Goal: Transaction & Acquisition: Purchase product/service

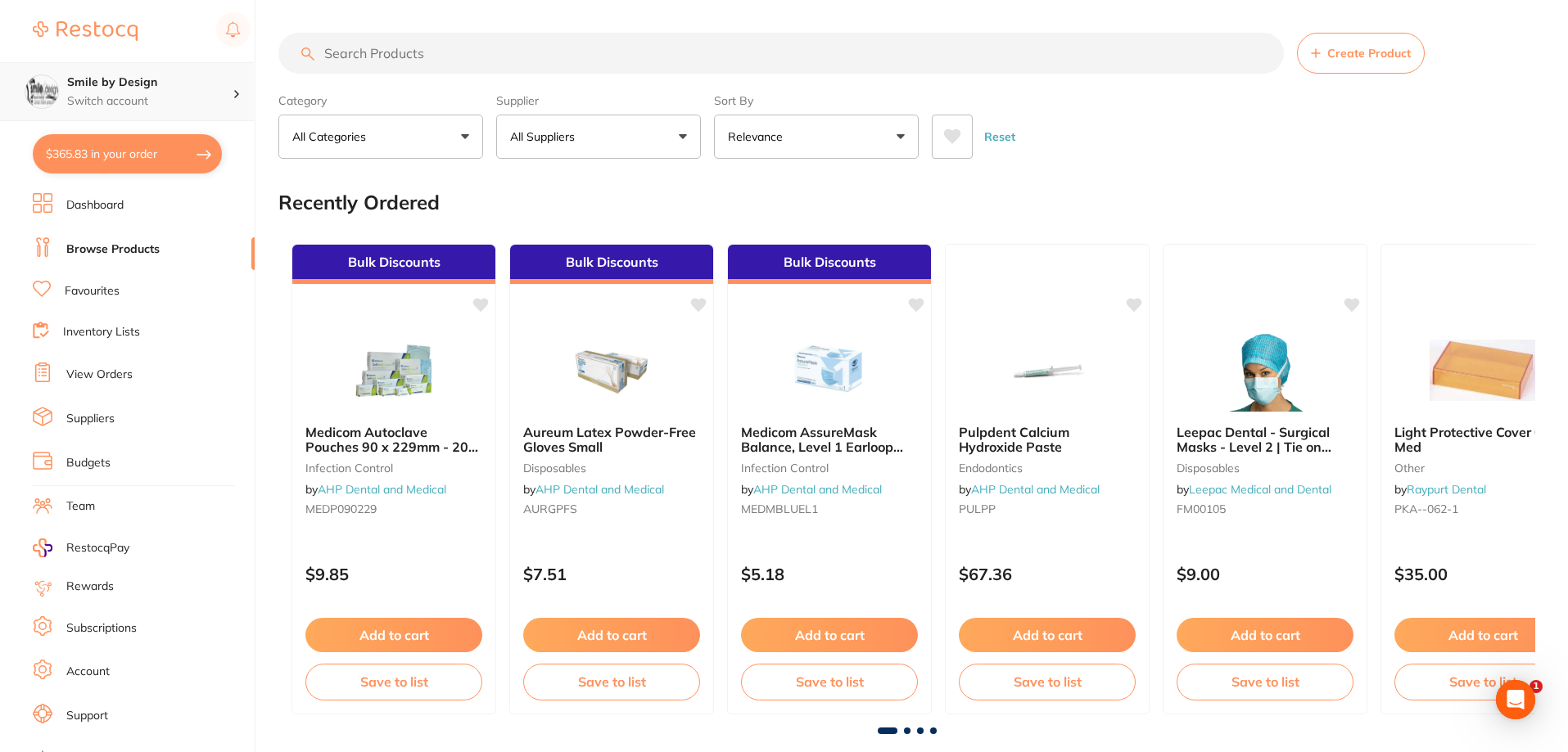
click at [105, 96] on p "Switch account" at bounding box center [150, 101] width 165 height 17
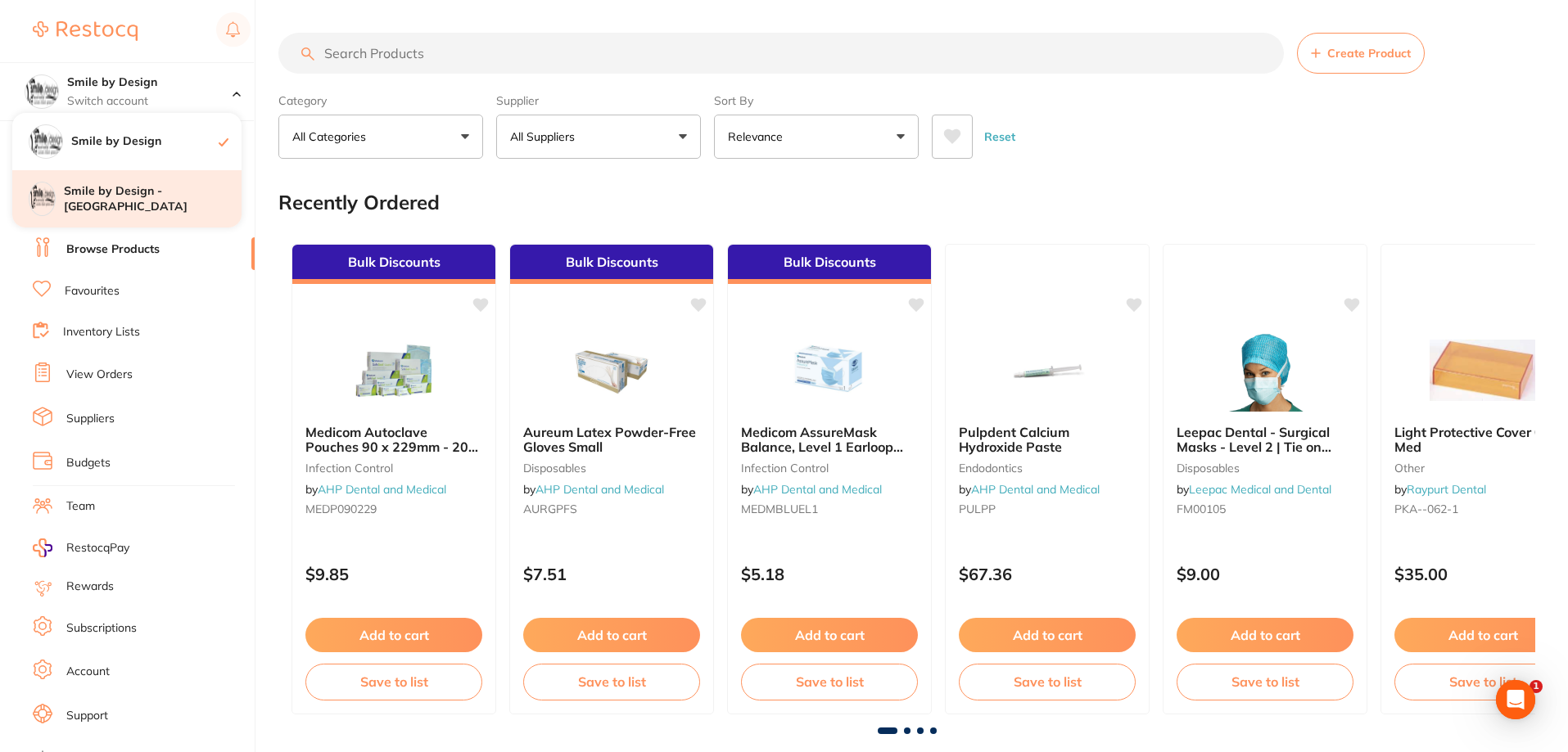
click at [127, 201] on h4 "Smile by Design - [GEOGRAPHIC_DATA]" at bounding box center [153, 199] width 178 height 32
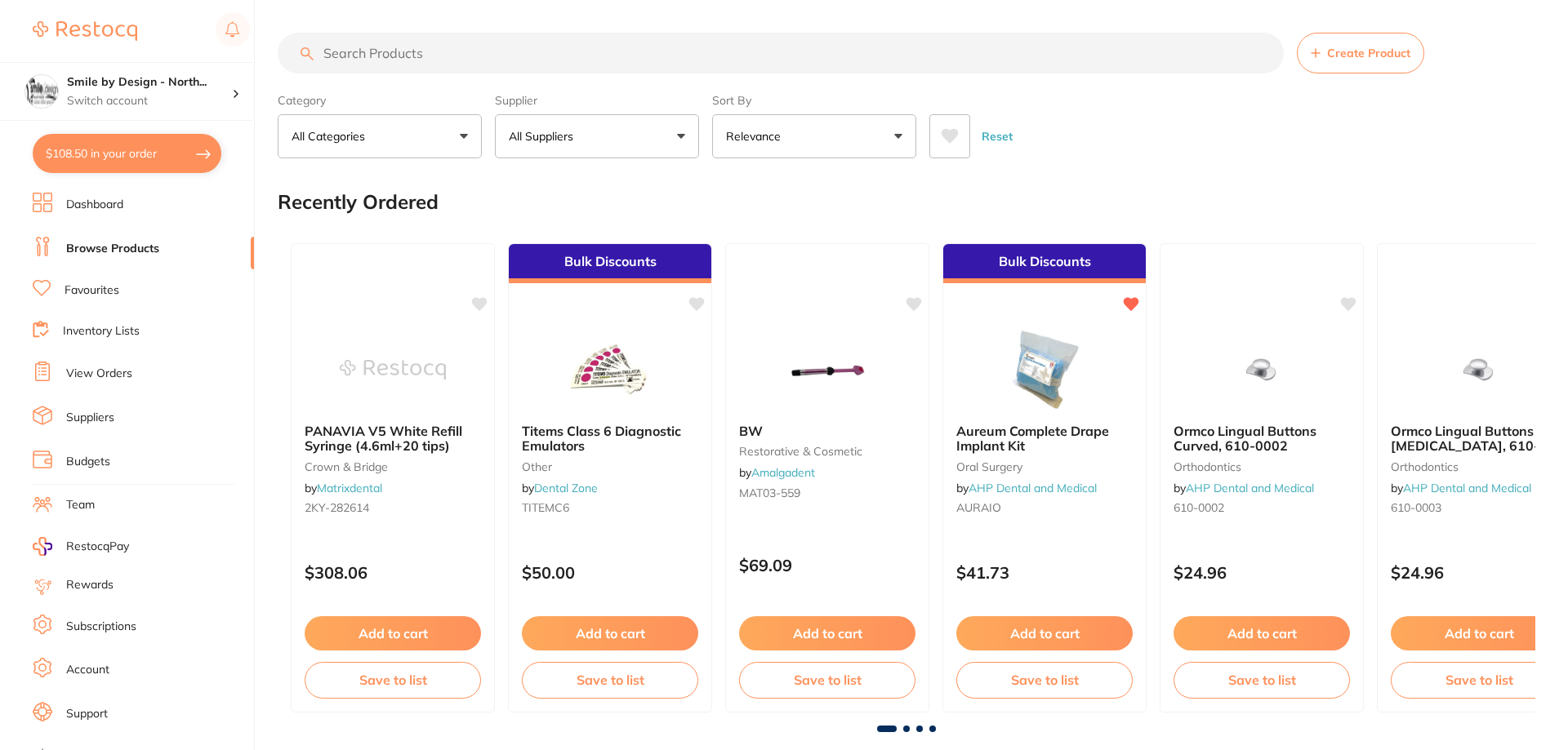
click at [126, 157] on button "$108.50 in your order" at bounding box center [127, 153] width 189 height 39
checkbox input "true"
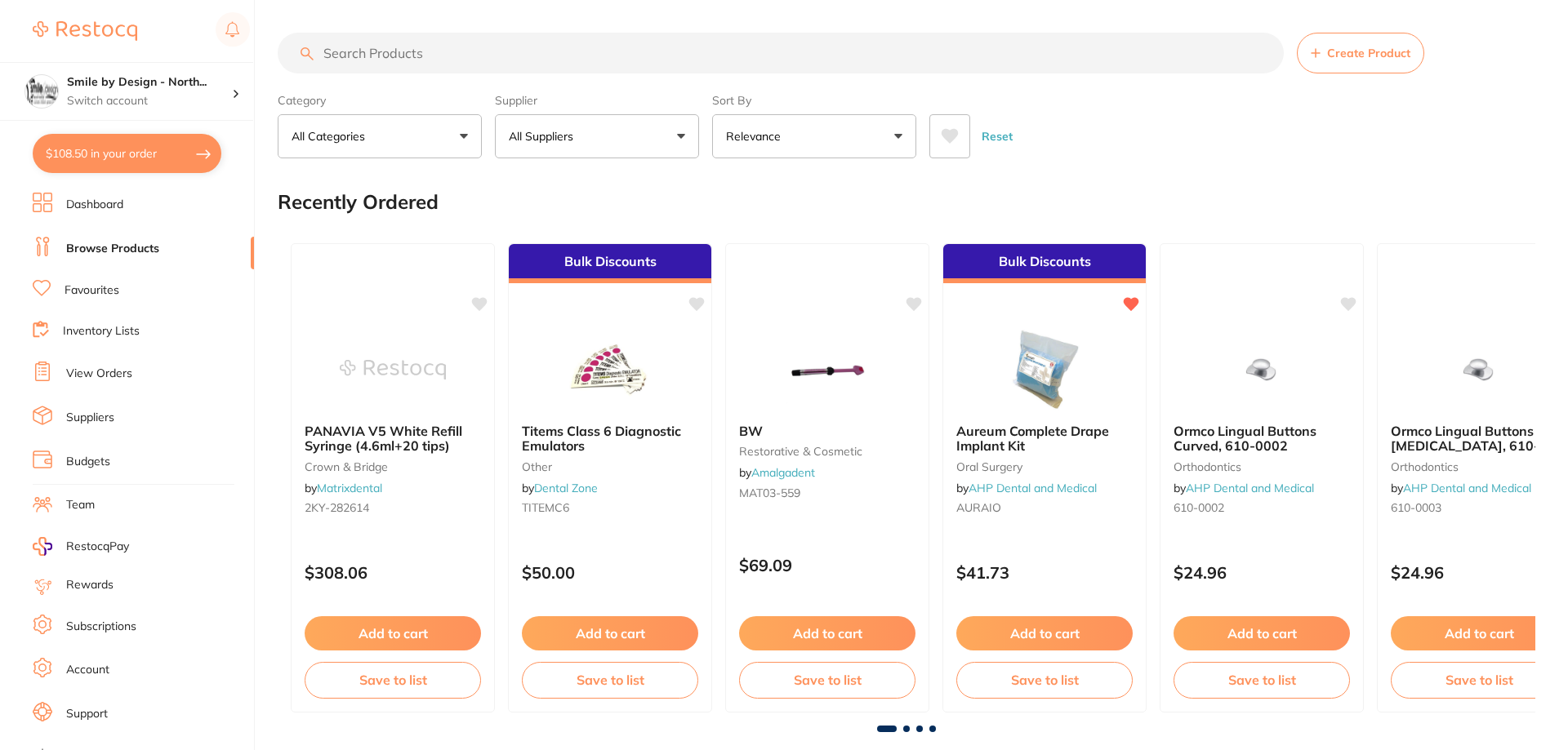
checkbox input "true"
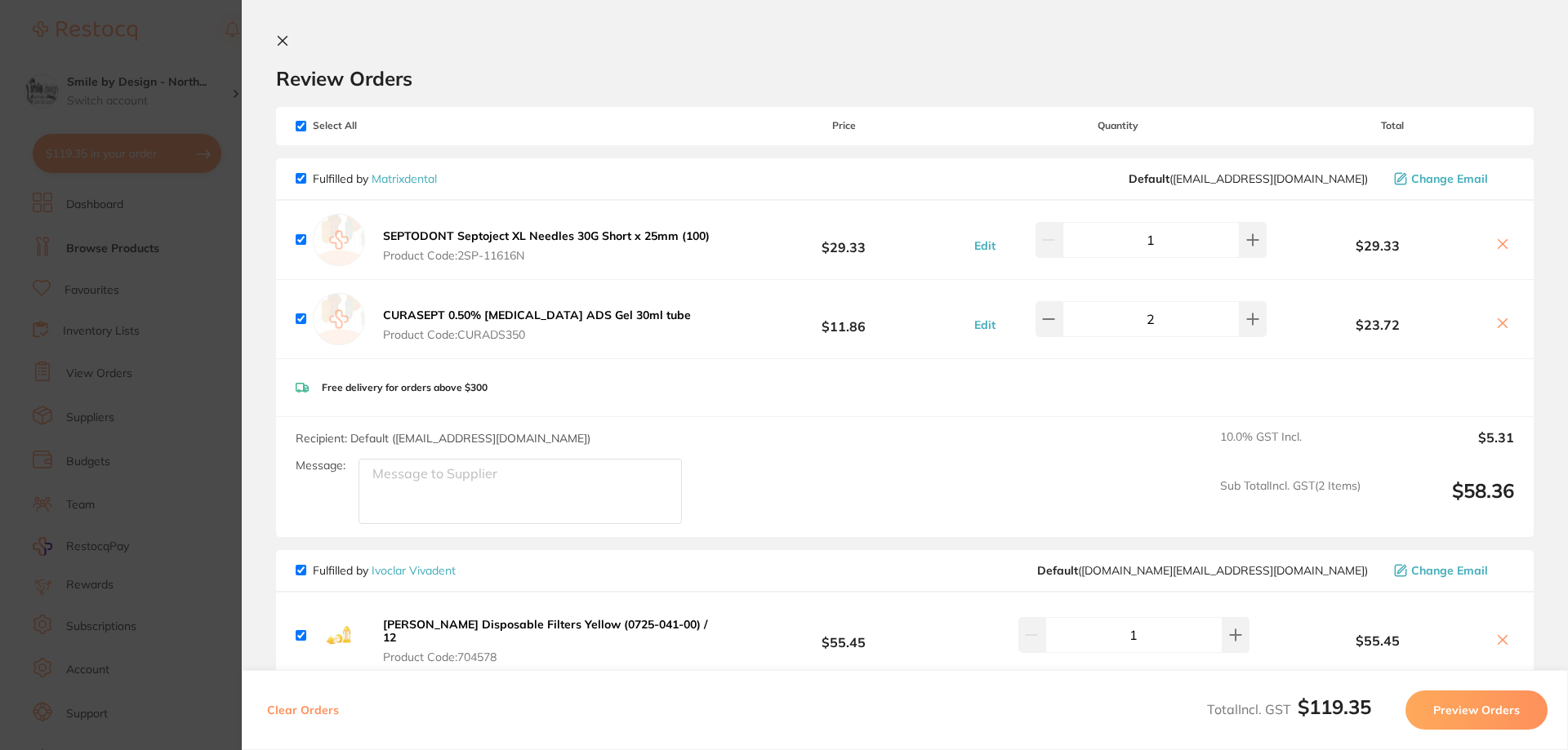
click at [297, 125] on input "checkbox" at bounding box center [300, 126] width 11 height 11
checkbox input "false"
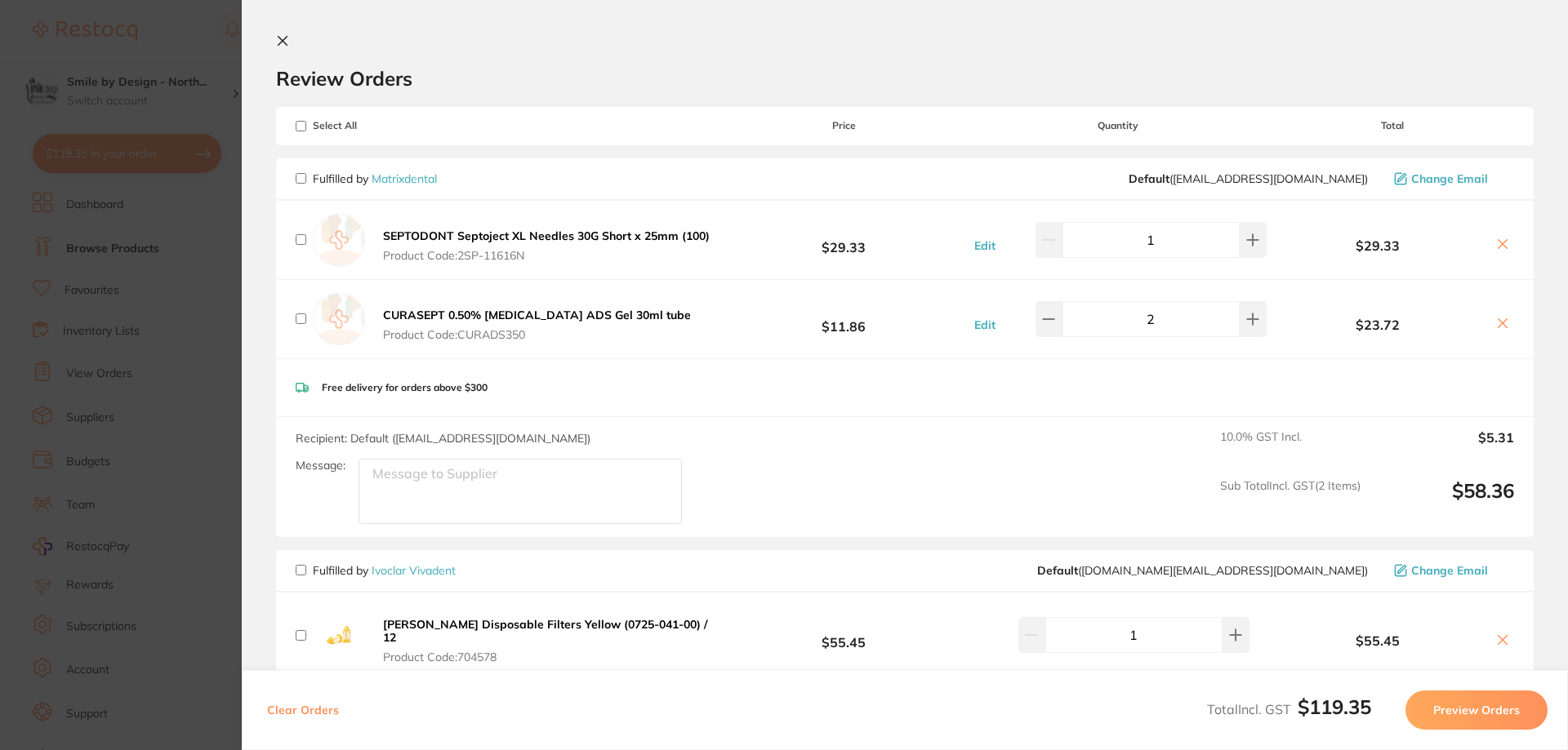
checkbox input "false"
click at [298, 180] on input "checkbox" at bounding box center [300, 178] width 11 height 11
checkbox input "true"
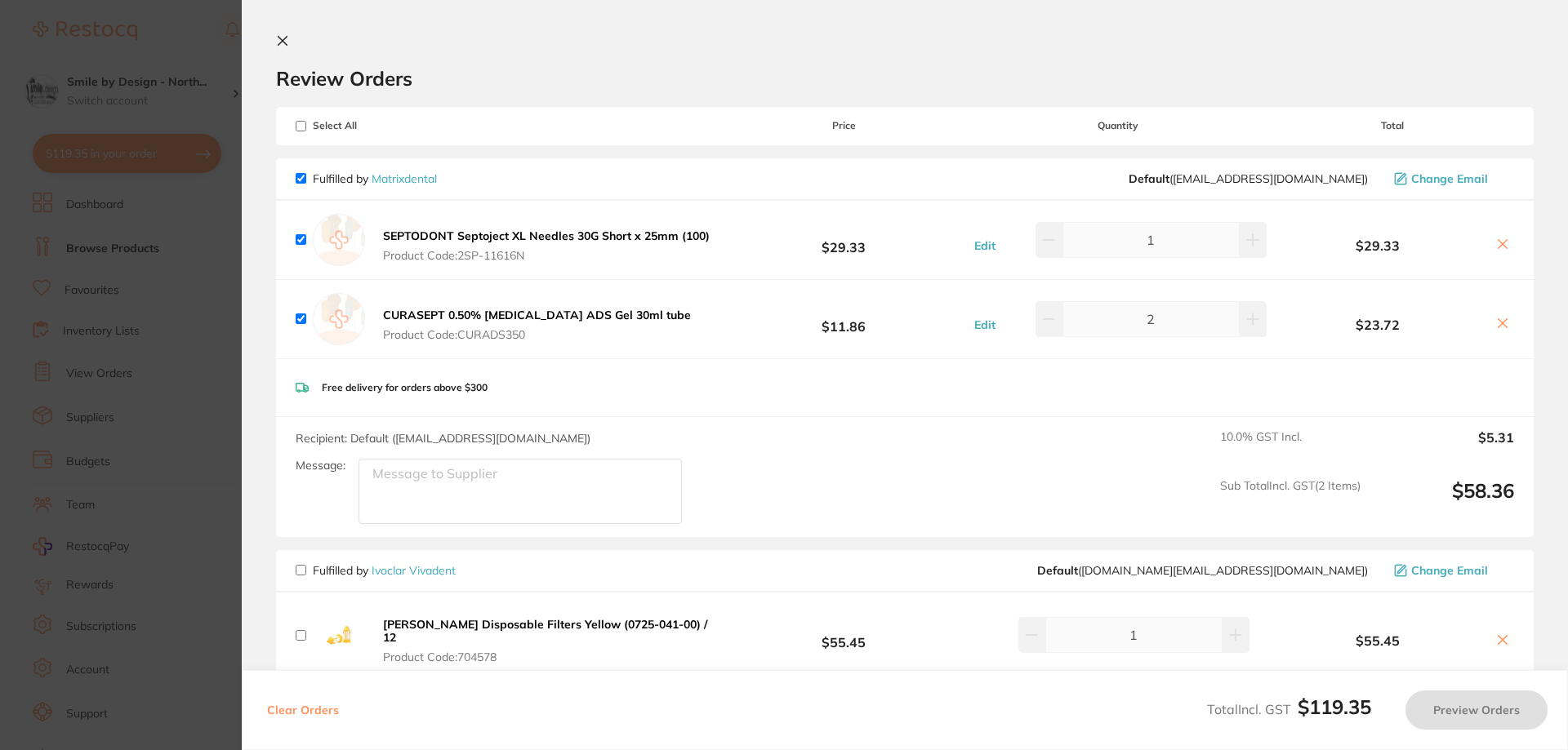
checkbox input "true"
click at [1455, 714] on button "Preview Orders" at bounding box center [1476, 710] width 142 height 39
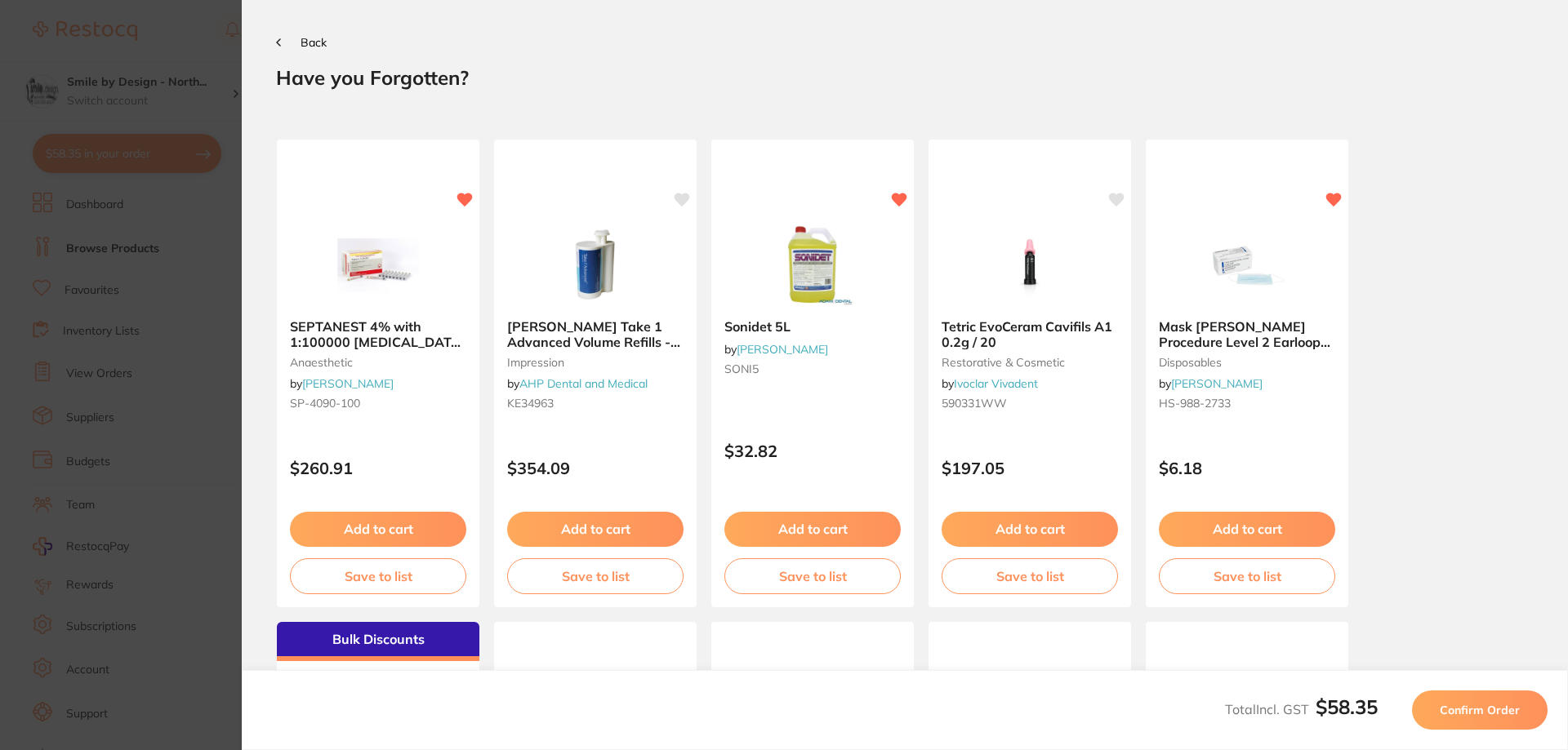
click at [1495, 719] on button "Confirm Order" at bounding box center [1480, 710] width 136 height 39
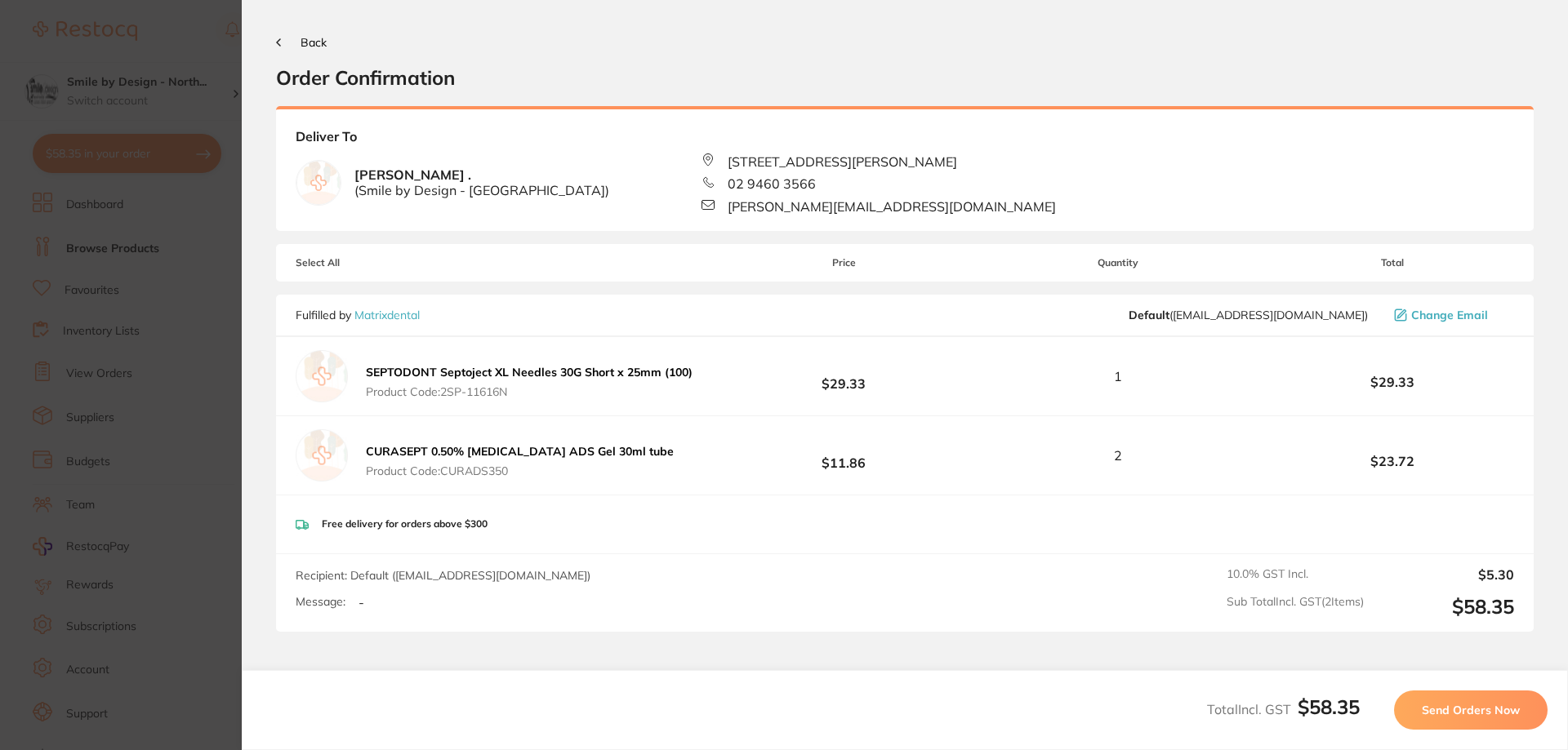
click at [1476, 711] on span "Send Orders Now" at bounding box center [1470, 710] width 98 height 15
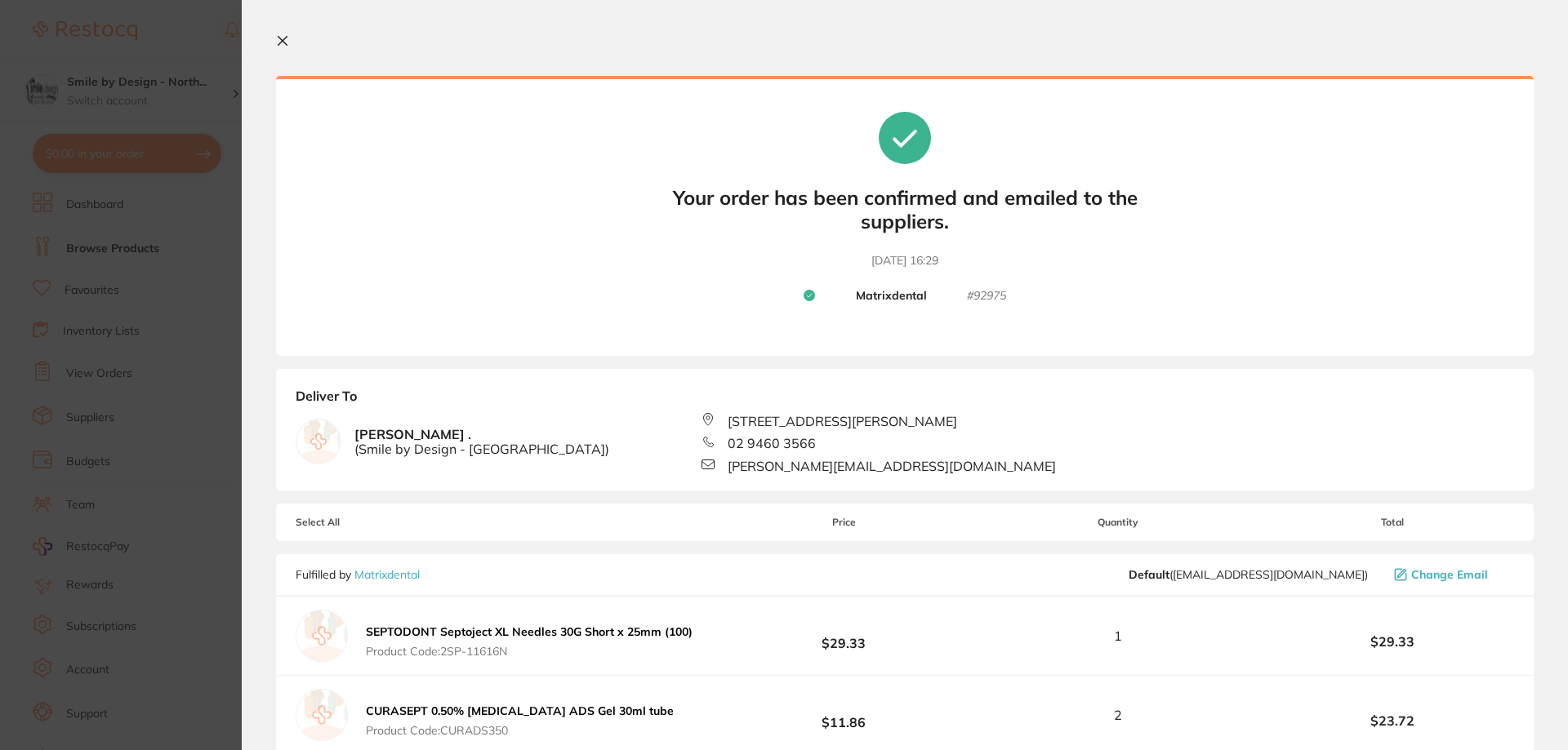
click at [279, 44] on icon at bounding box center [282, 41] width 9 height 9
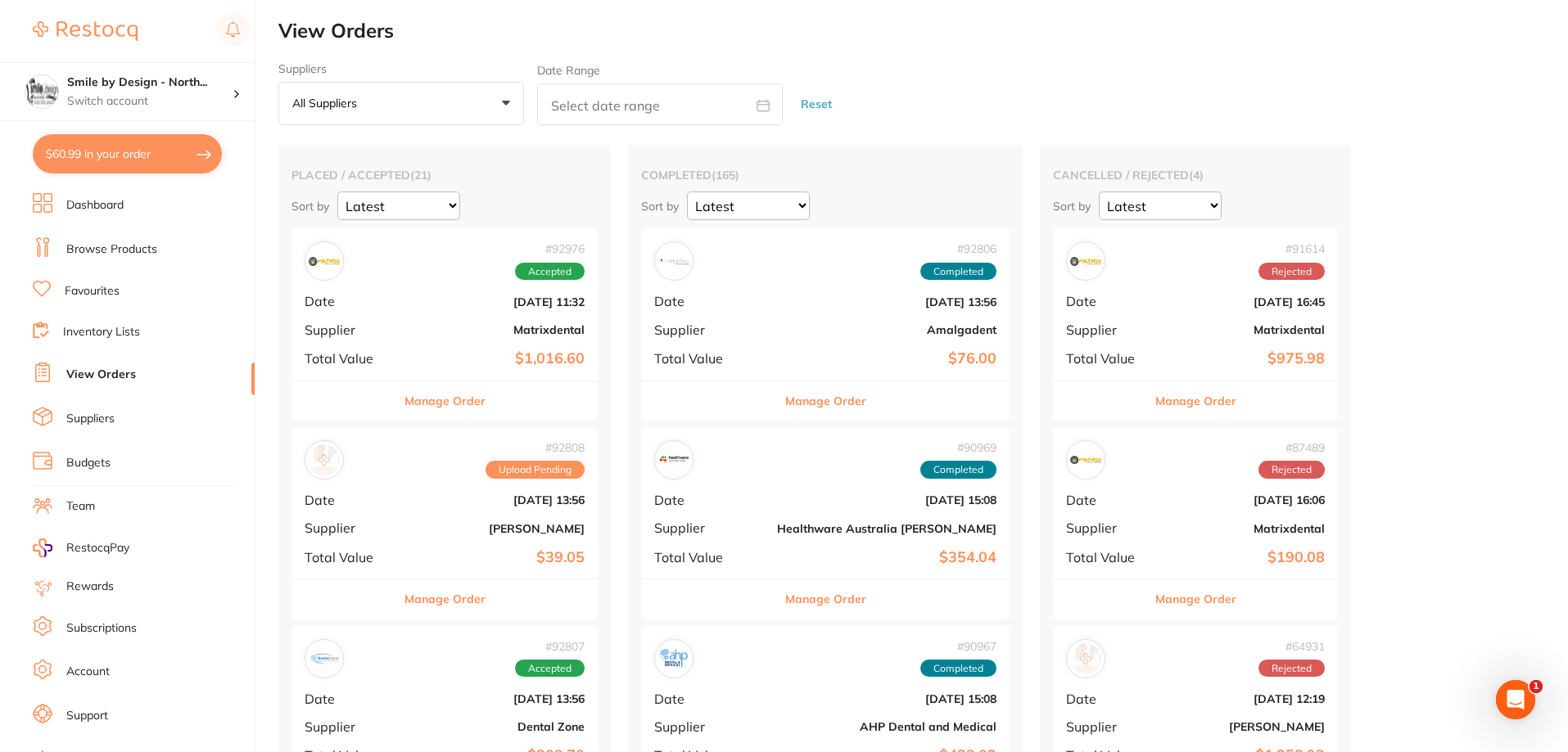
checkbox input "false"
click at [134, 100] on p "Switch account" at bounding box center [150, 101] width 165 height 17
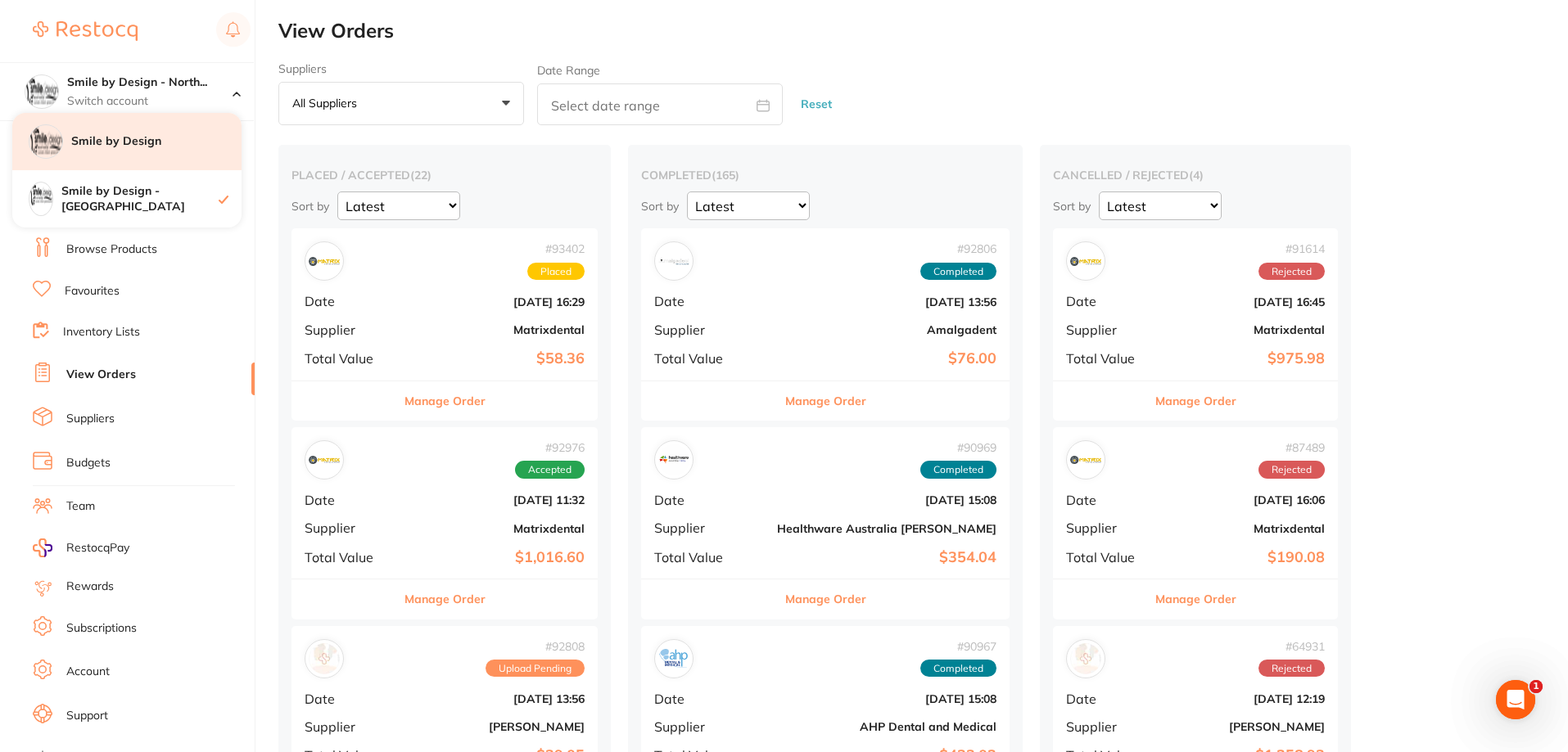
click at [138, 149] on h4 "Smile by Design" at bounding box center [155, 141] width 170 height 17
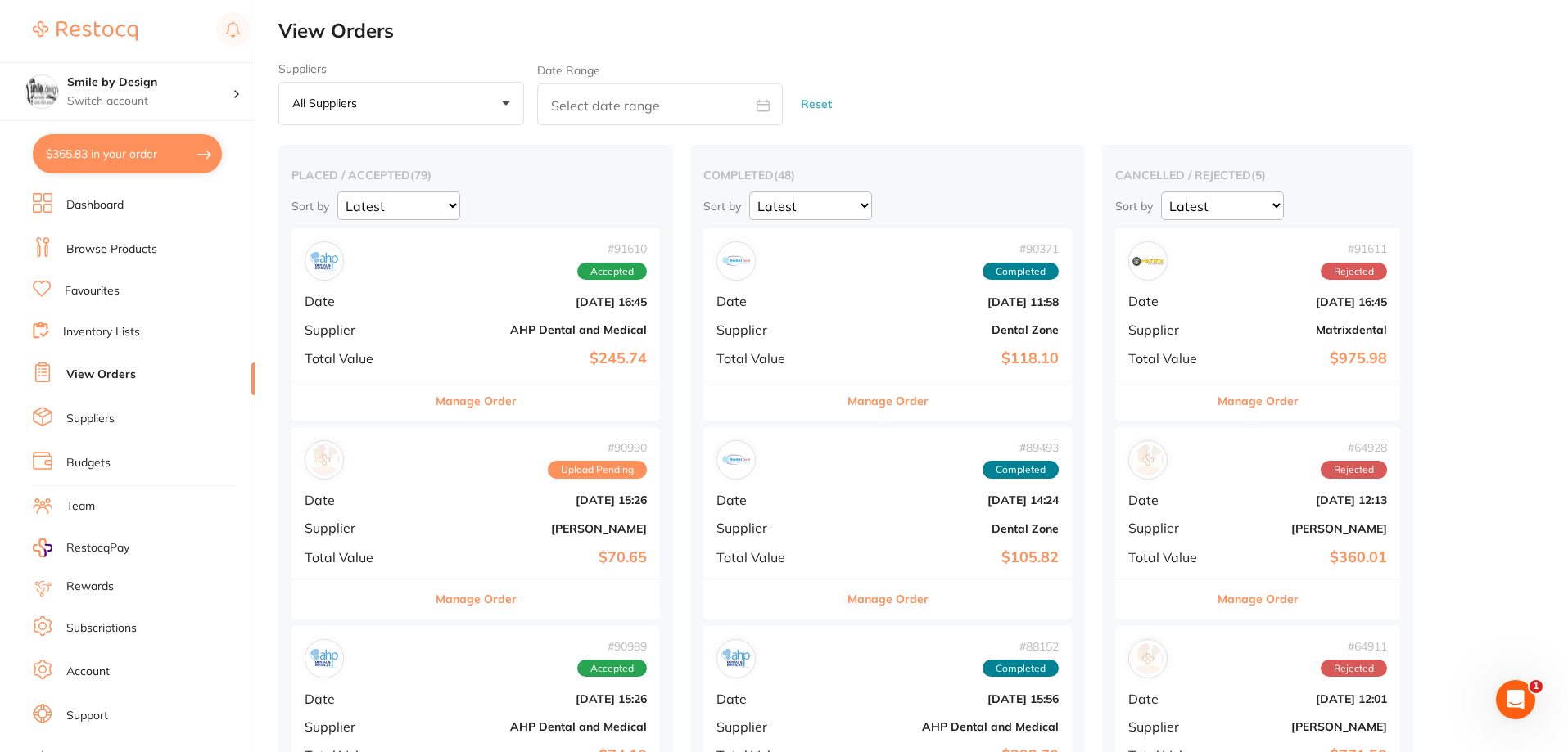
click at [127, 253] on link "Browse Products" at bounding box center [112, 250] width 91 height 17
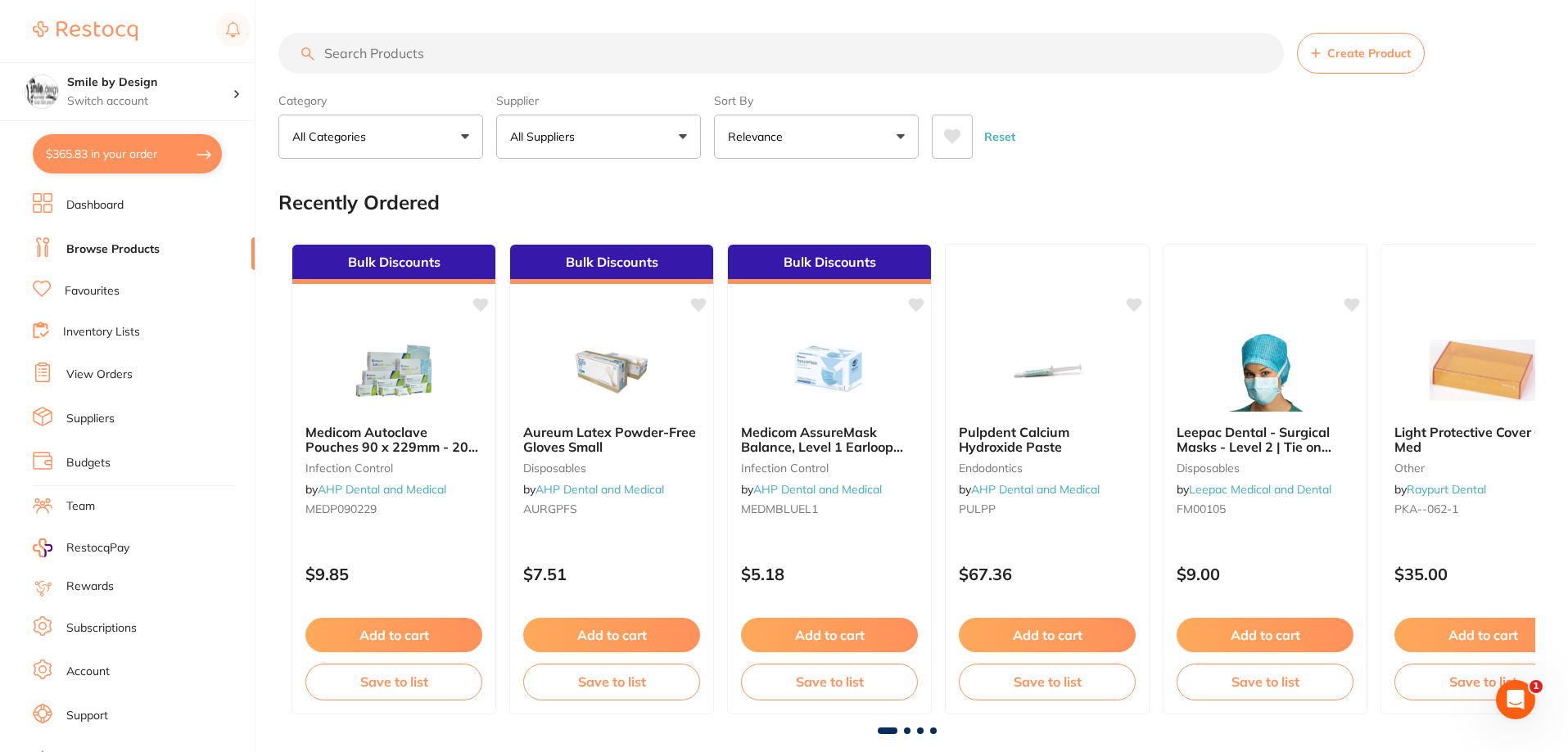
click at [608, 62] on input "search" at bounding box center [781, 53] width 1006 height 41
click at [747, 57] on input "search" at bounding box center [781, 53] width 1006 height 41
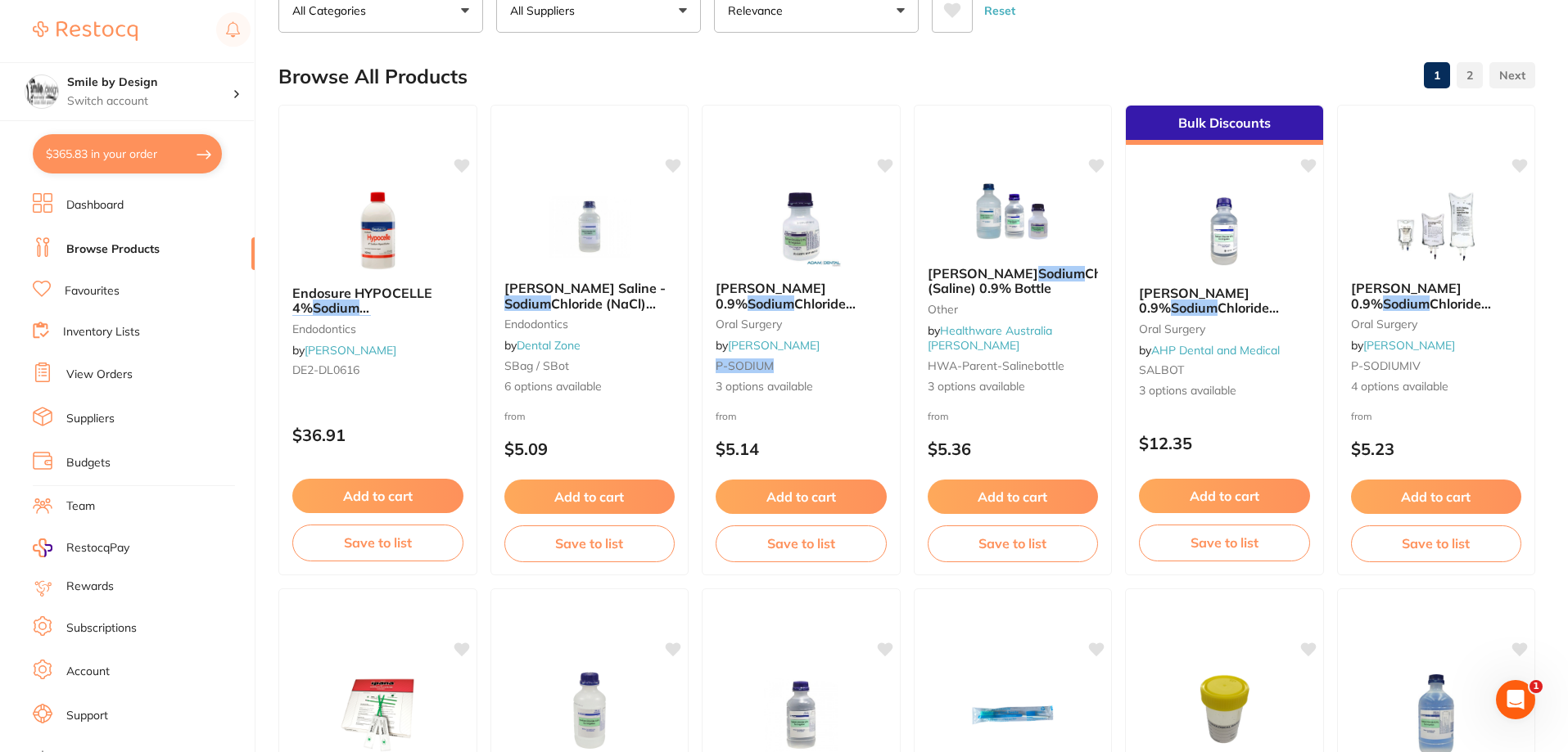
scroll to position [85, 0]
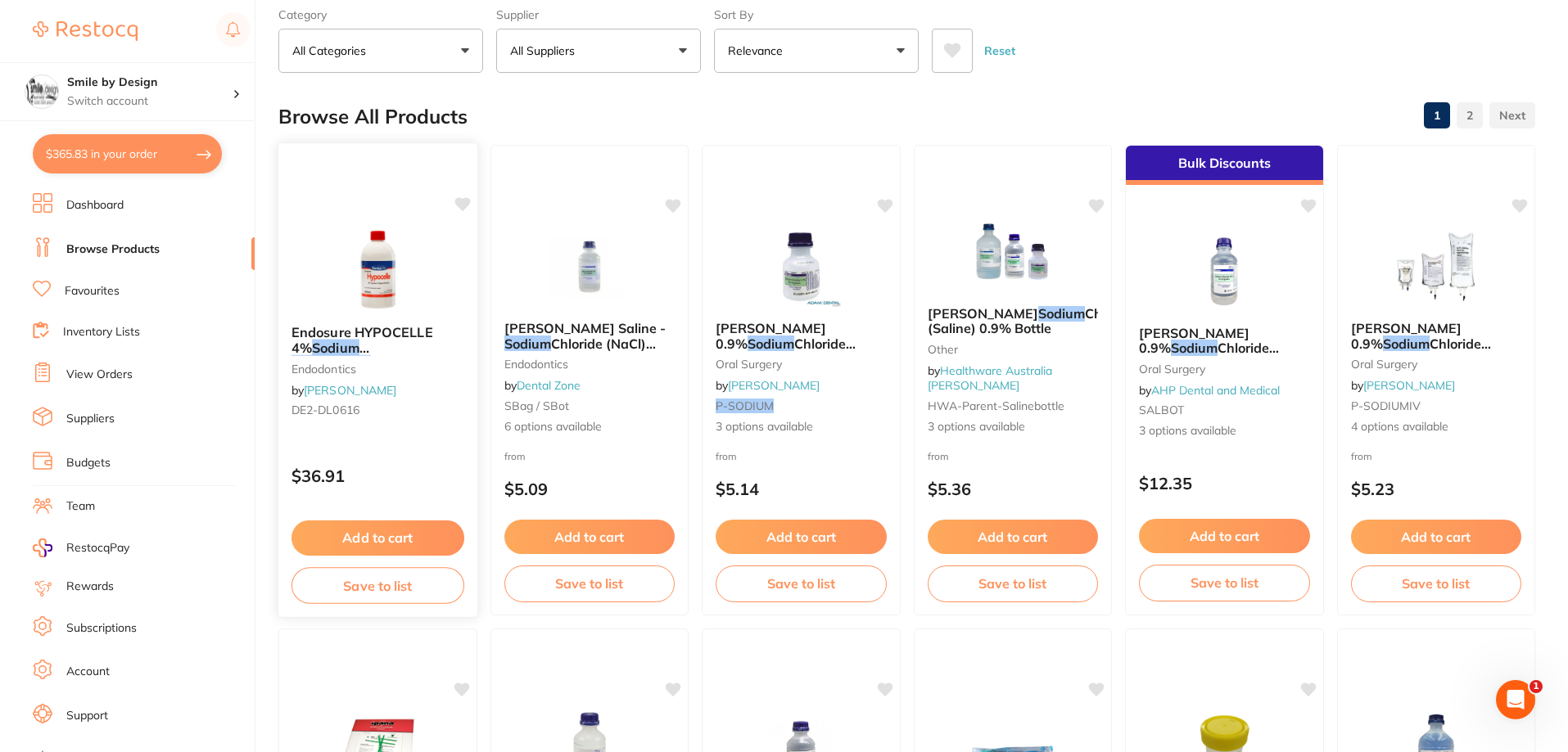
type input "sodium hypochlorite"
click at [364, 537] on button "Add to cart" at bounding box center [378, 538] width 173 height 35
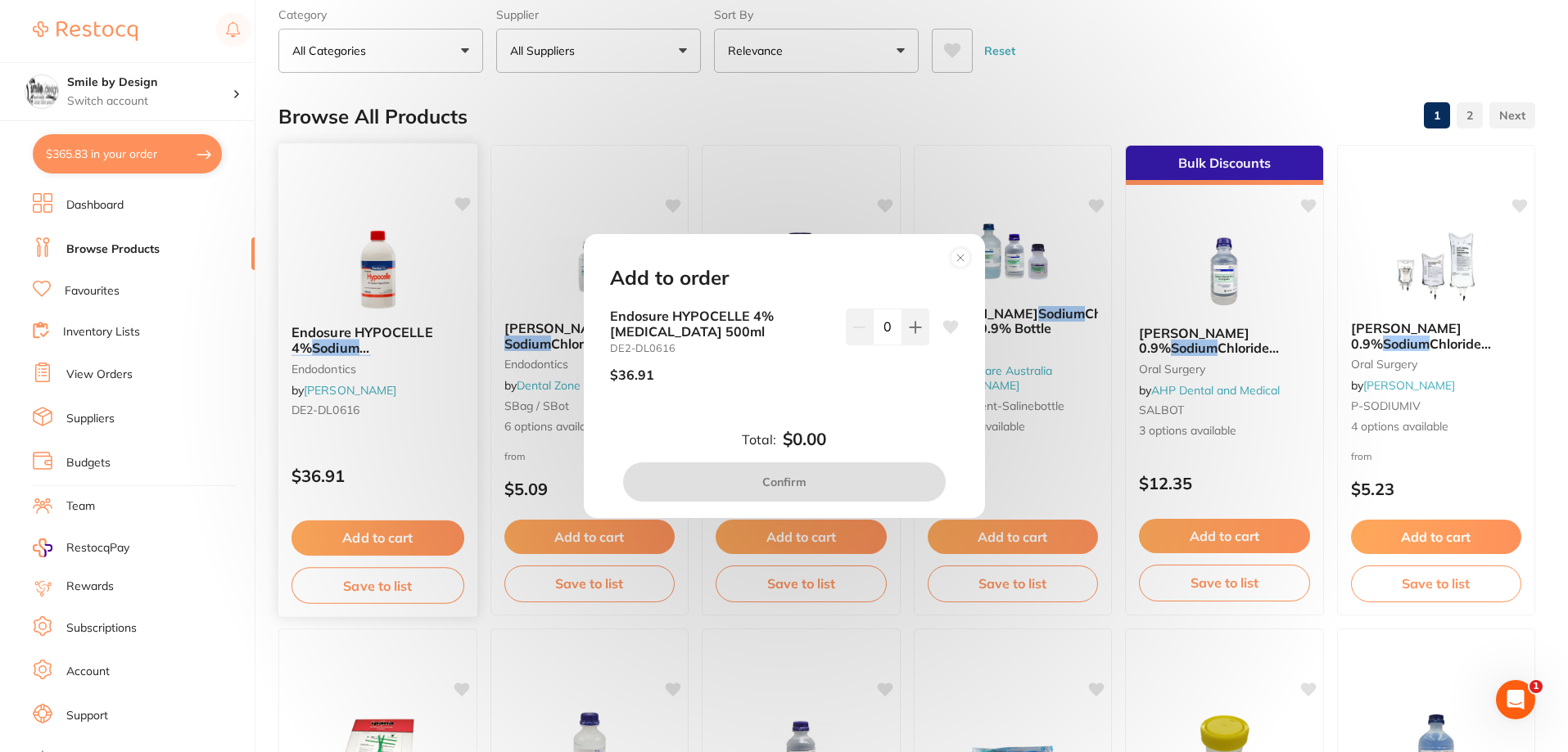
scroll to position [0, 0]
click at [903, 331] on button at bounding box center [916, 326] width 27 height 36
type input "1"
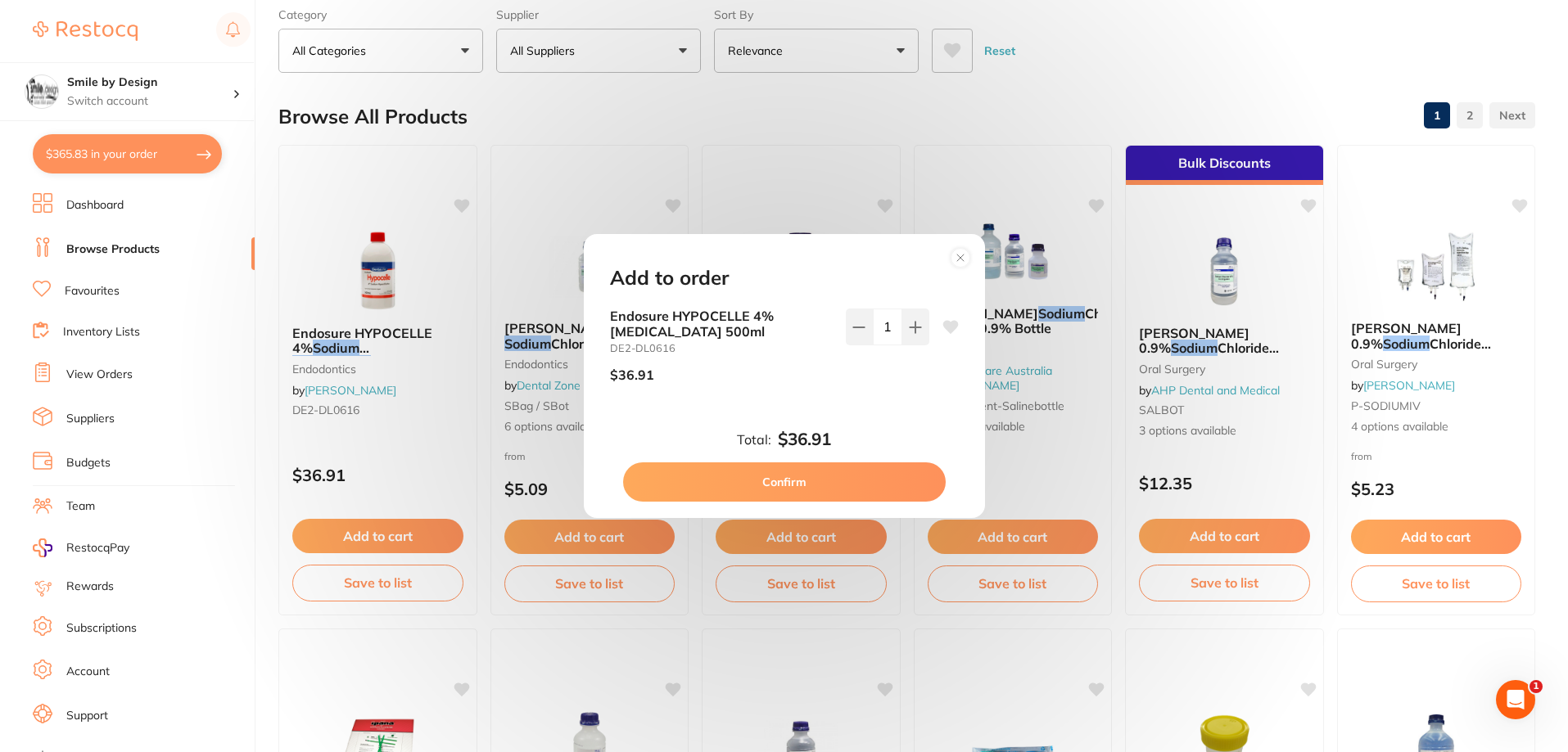
click at [833, 482] on button "Confirm" at bounding box center [784, 482] width 323 height 39
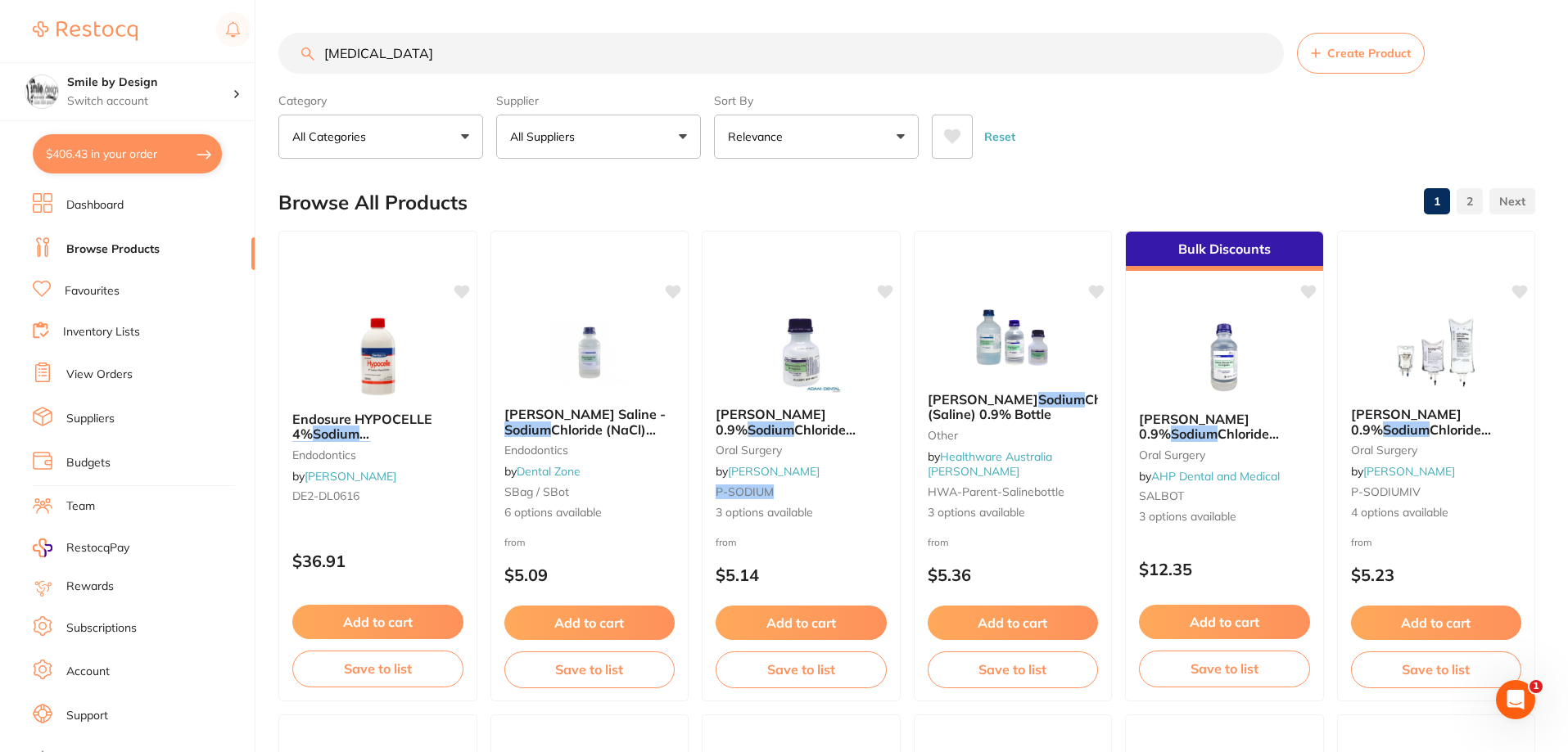
click at [284, 47] on input "sodium hypochlorite" at bounding box center [781, 53] width 1006 height 41
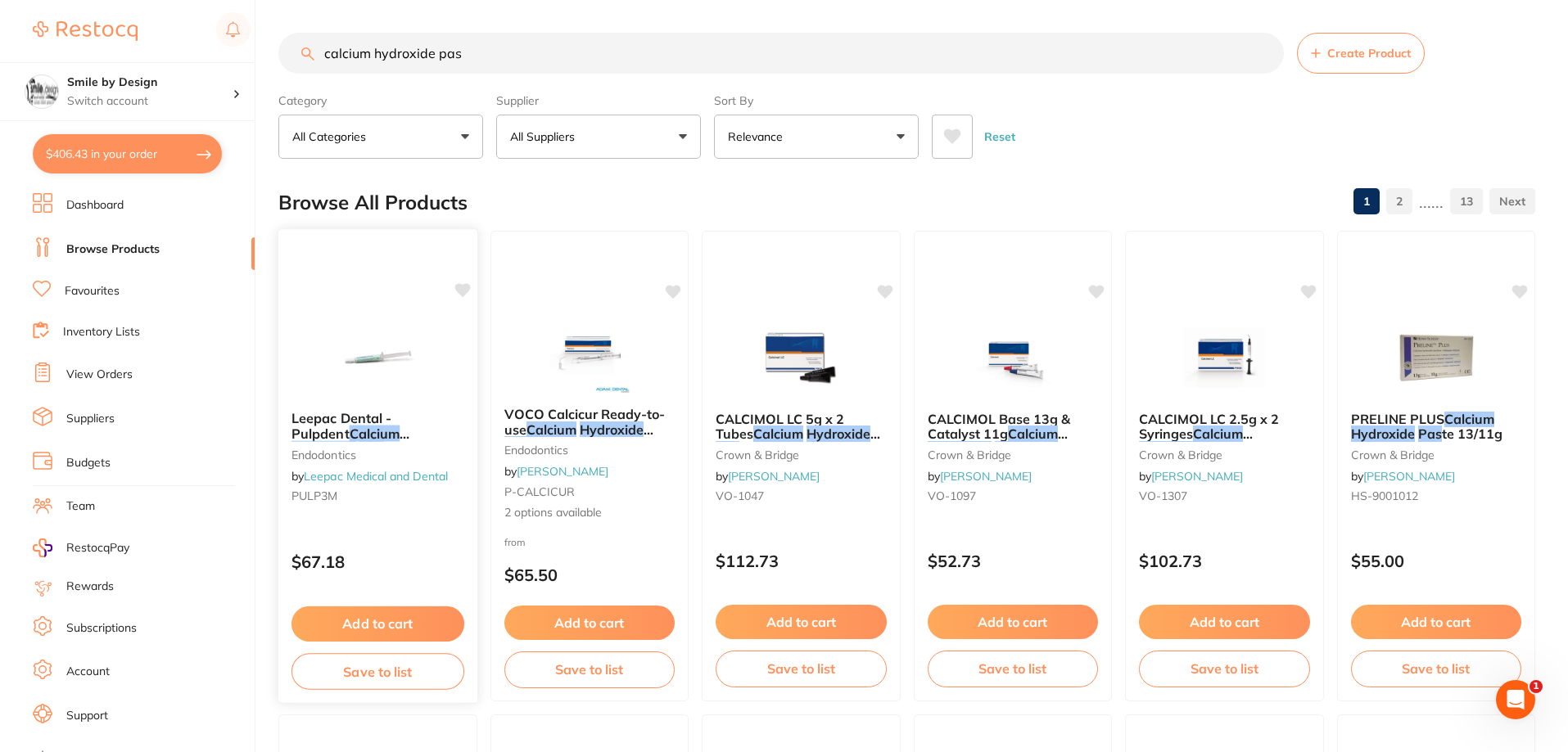
type input "calcium hydroxide pas"
click at [357, 440] on em "Hydroxide" at bounding box center [324, 448] width 65 height 17
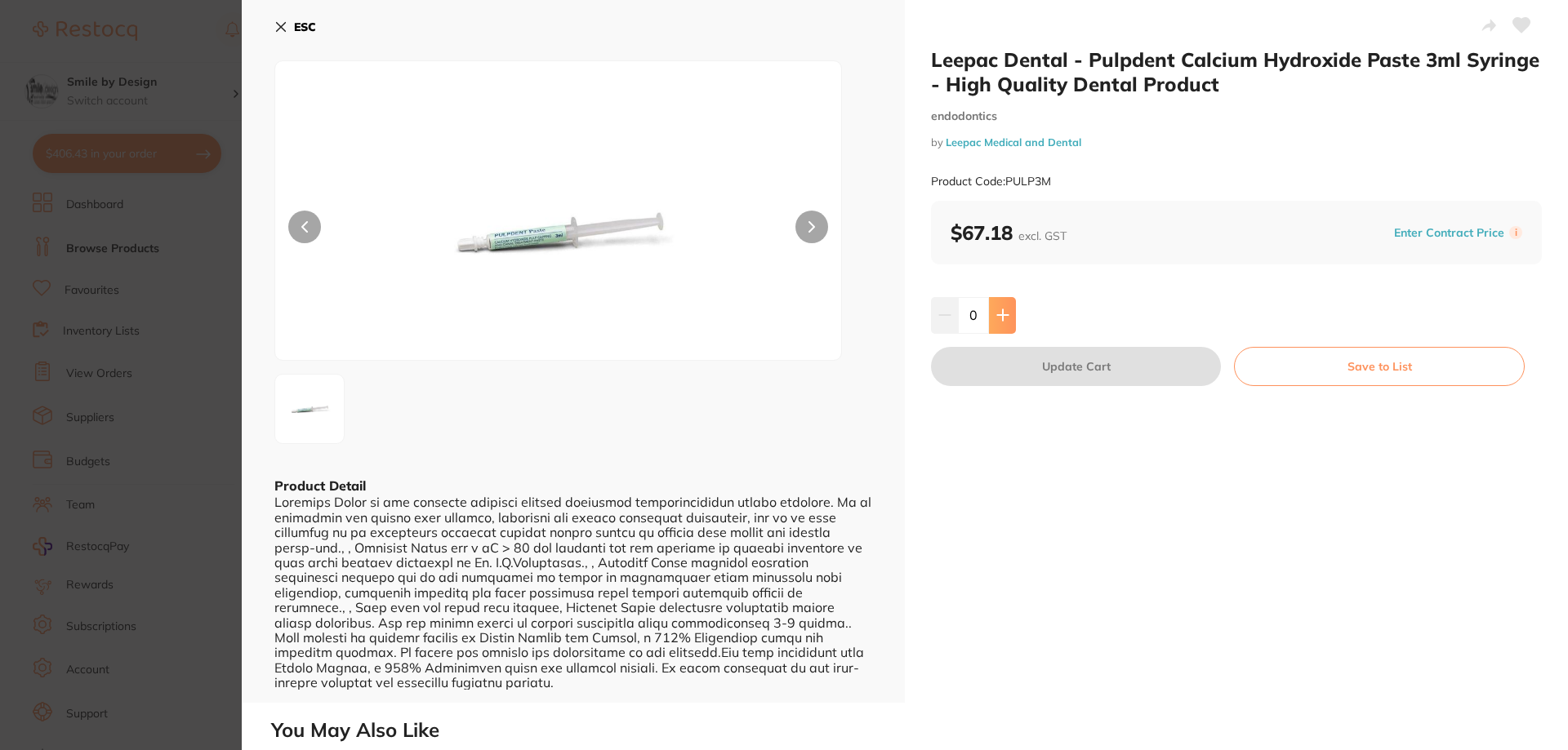
click at [997, 321] on icon at bounding box center [1002, 315] width 13 height 13
type input "1"
